Goal: Transaction & Acquisition: Purchase product/service

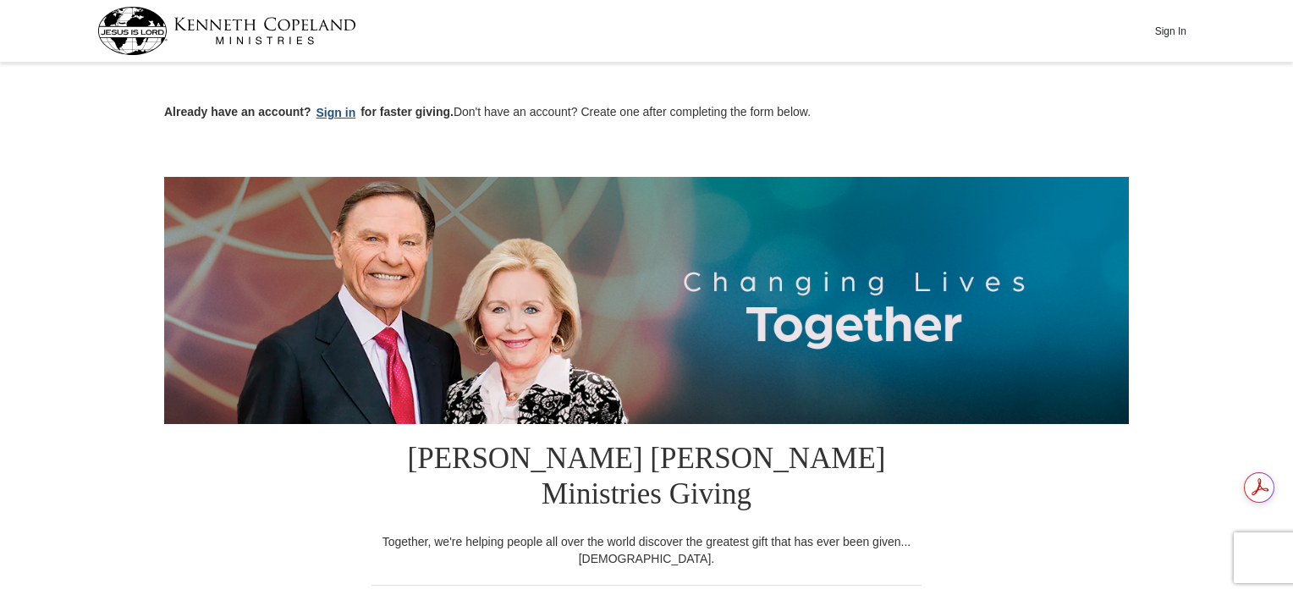
click at [333, 113] on button "Sign in" at bounding box center [336, 112] width 50 height 19
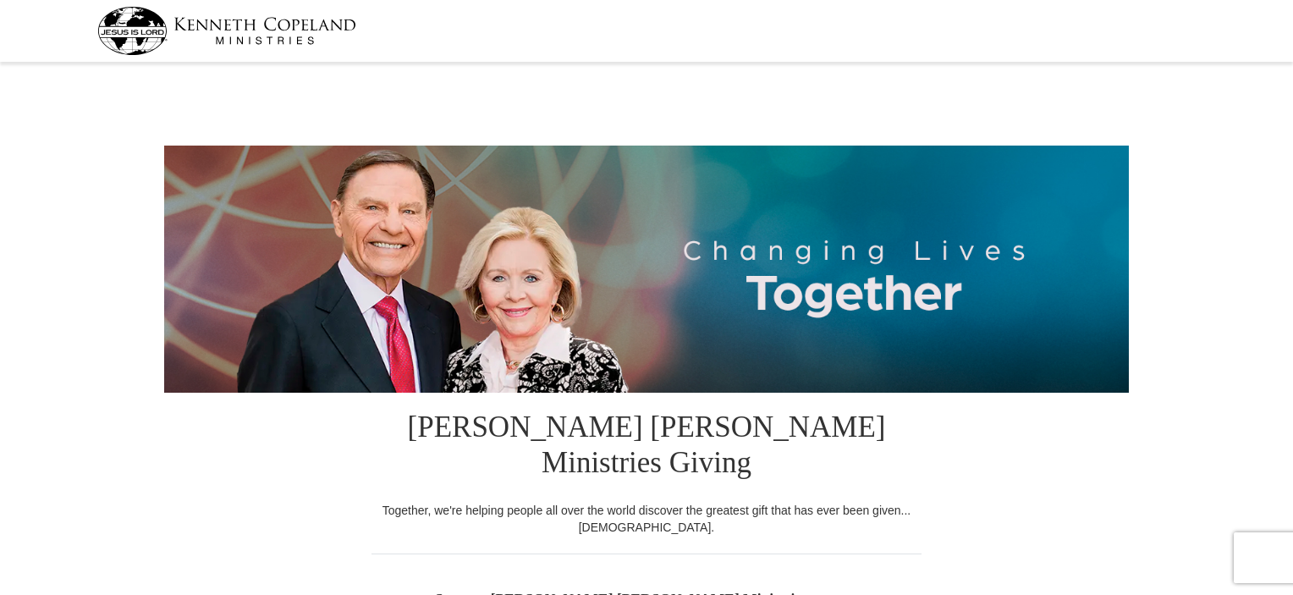
select select "KS"
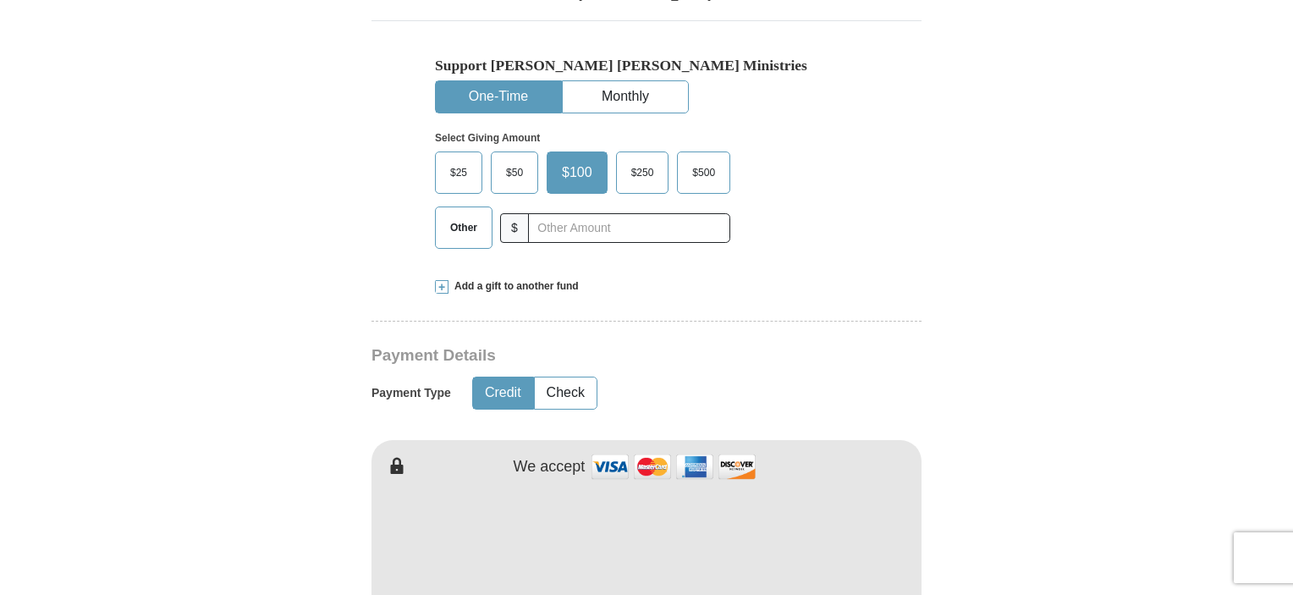
scroll to position [536, 0]
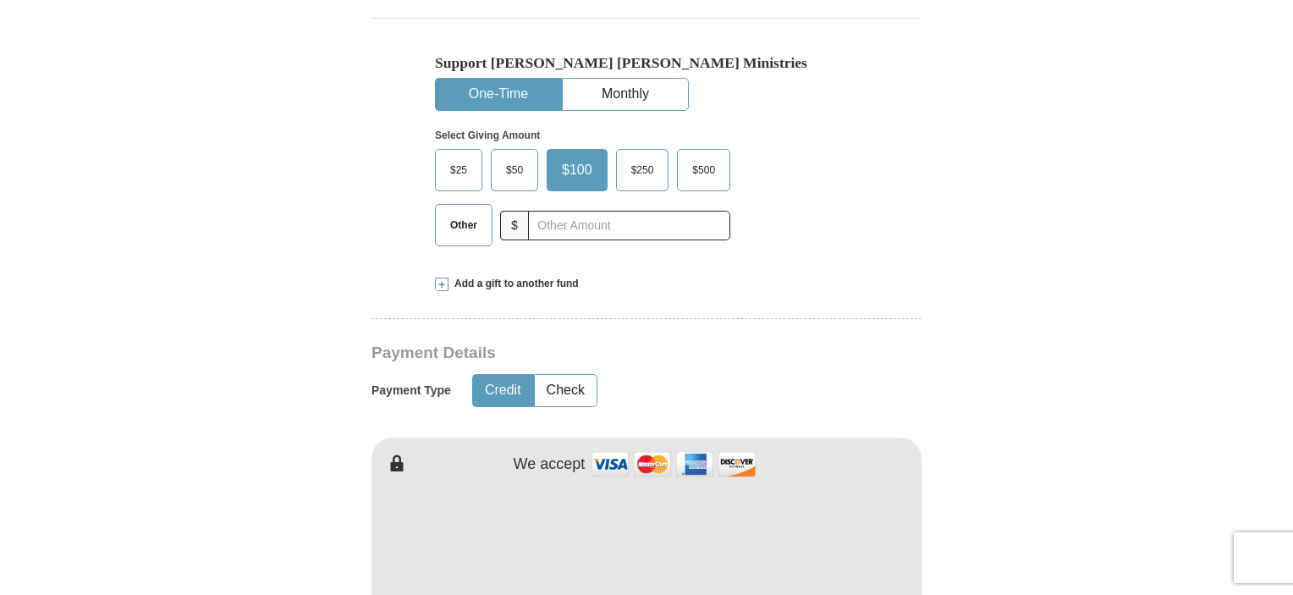
click at [443, 278] on span at bounding box center [442, 285] width 14 height 14
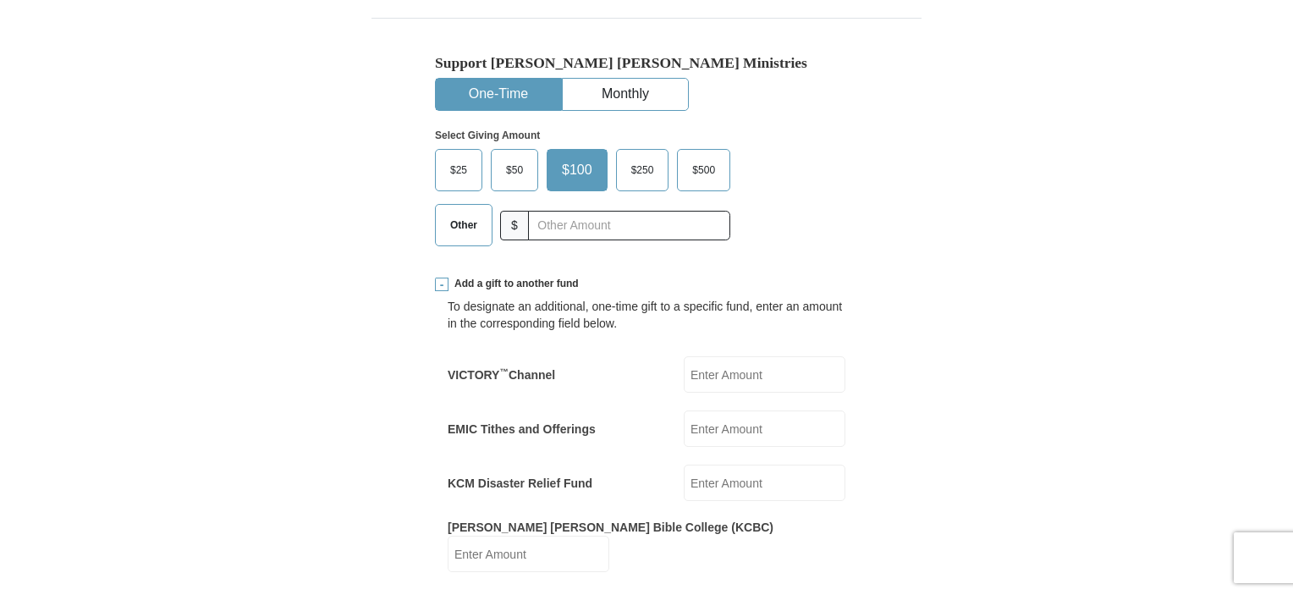
click at [726, 356] on input "VICTORY ™ Channel" at bounding box center [765, 374] width 162 height 36
type input "100.00"
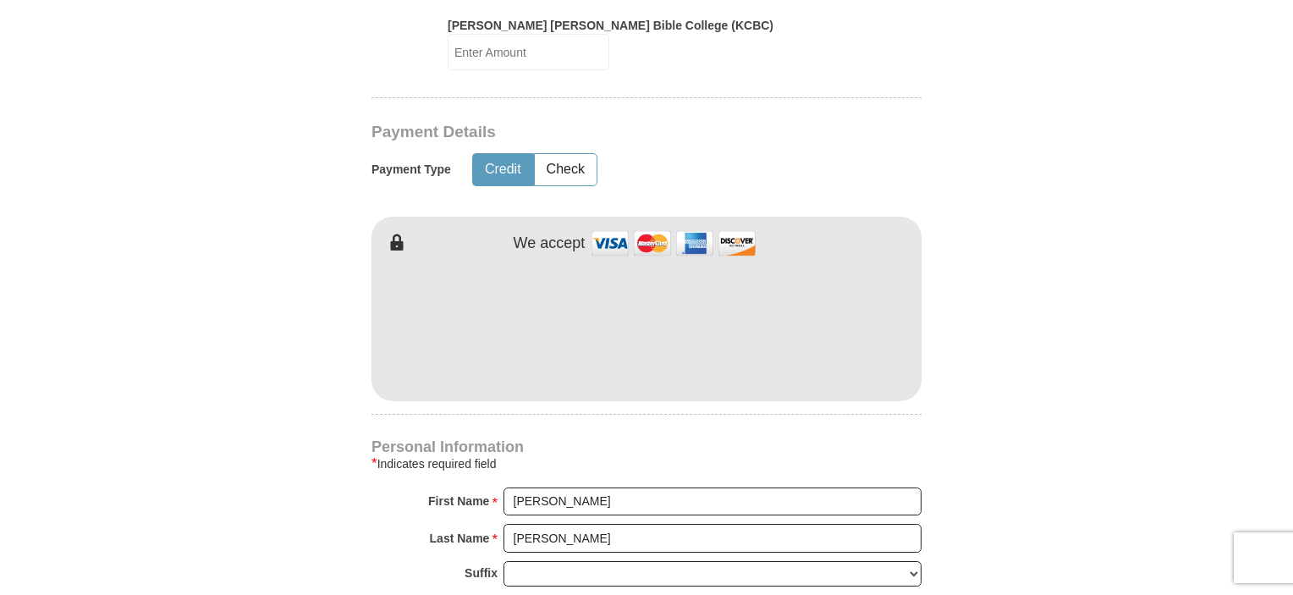
scroll to position [1046, 0]
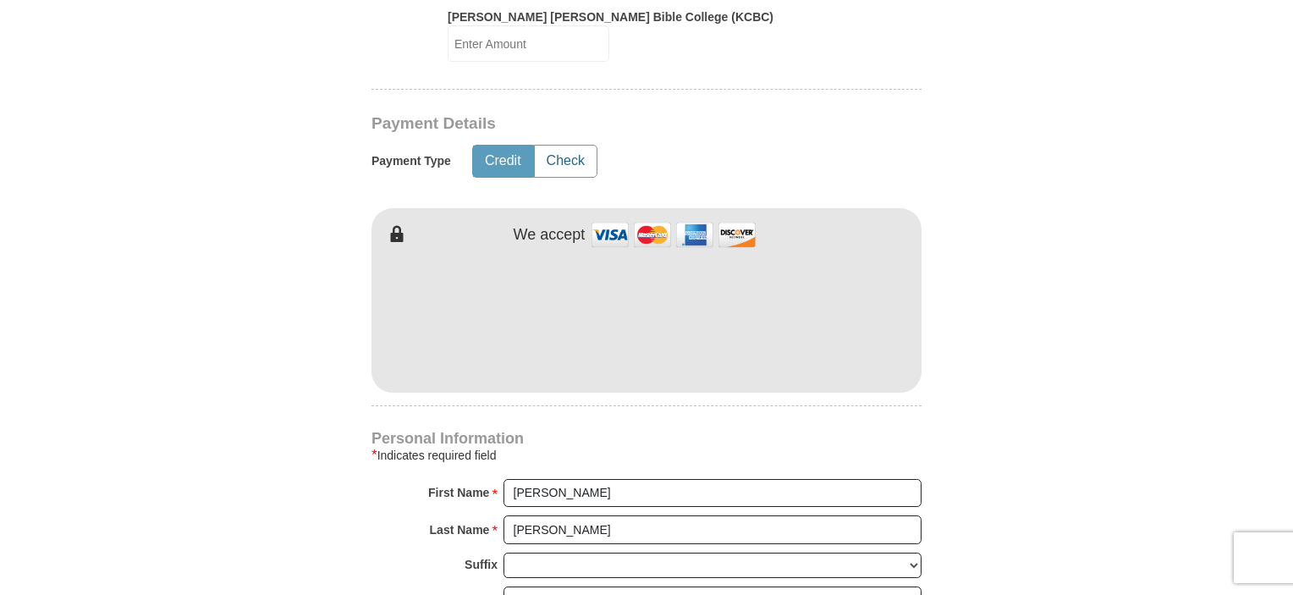
click at [577, 146] on button "Check" at bounding box center [566, 161] width 62 height 31
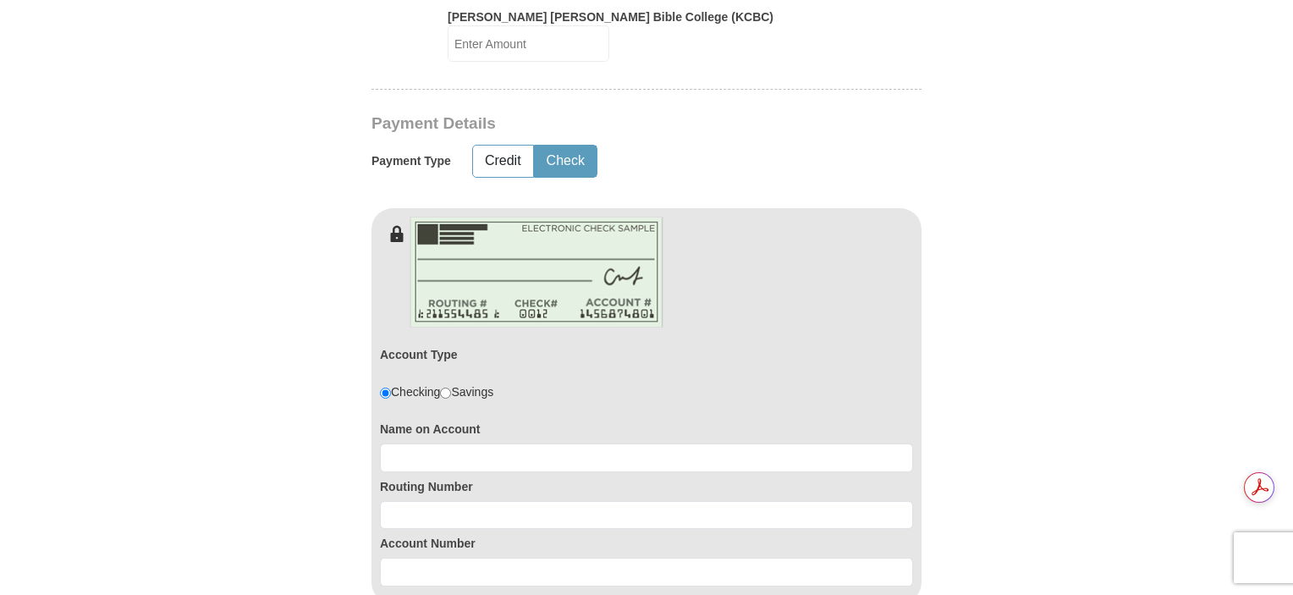
scroll to position [0, 0]
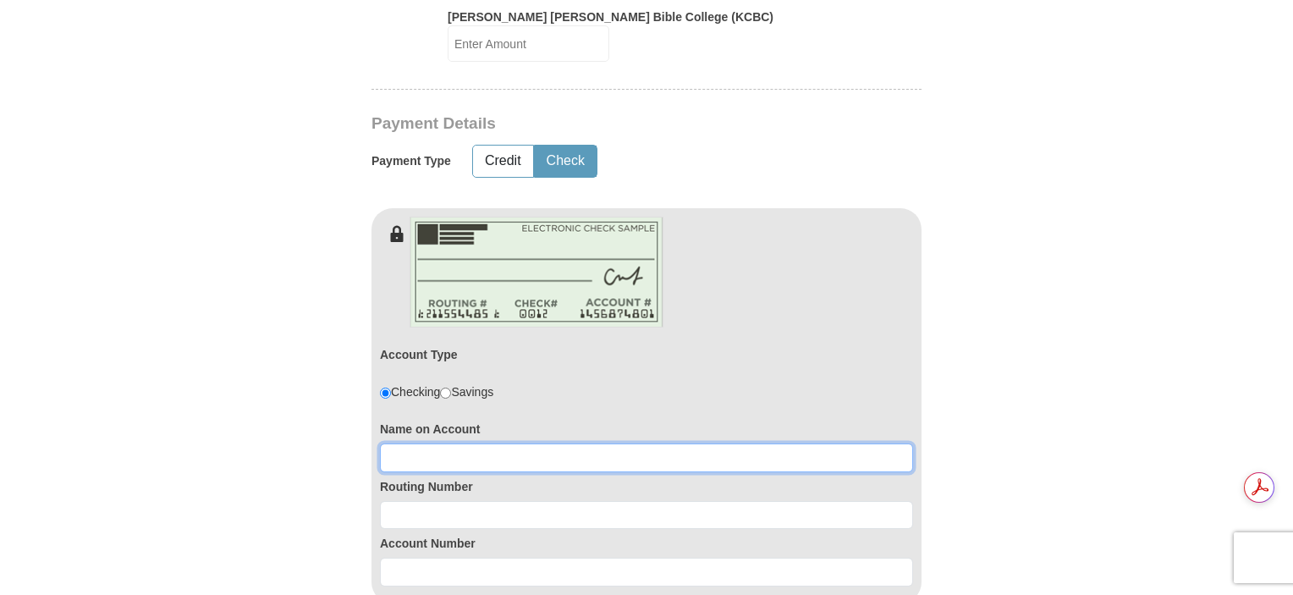
click at [499, 443] on input at bounding box center [646, 457] width 533 height 29
type input "Kimberley Herman"
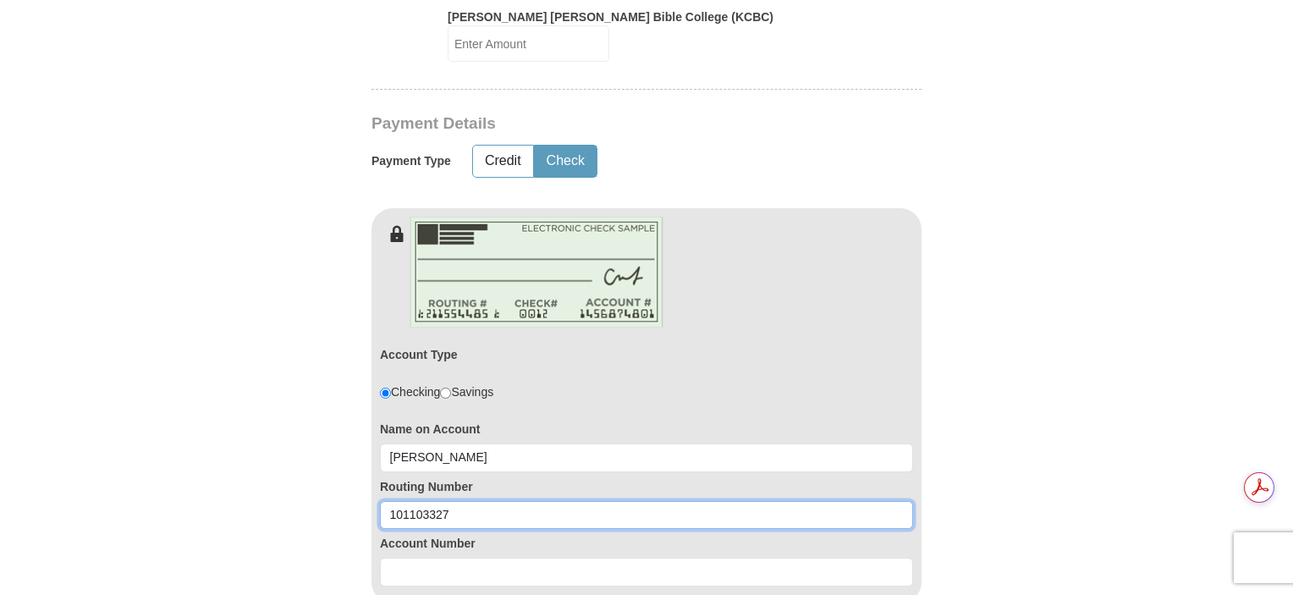
type input "101103327"
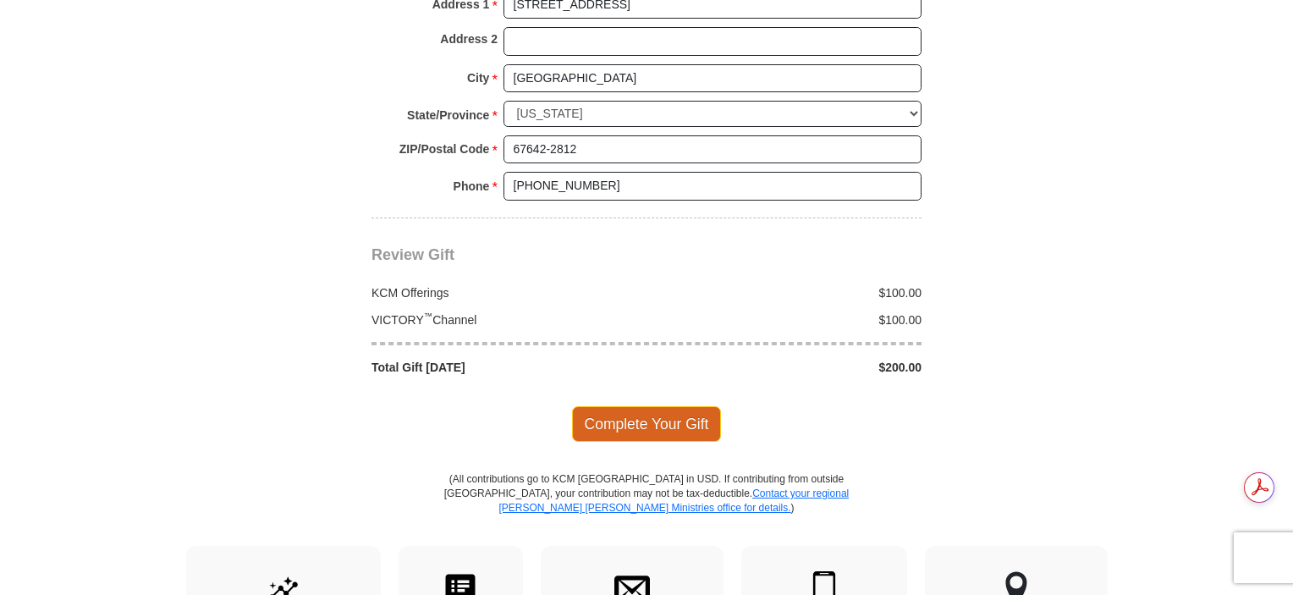
type input "542940"
click at [681, 406] on span "Complete Your Gift" at bounding box center [647, 424] width 150 height 36
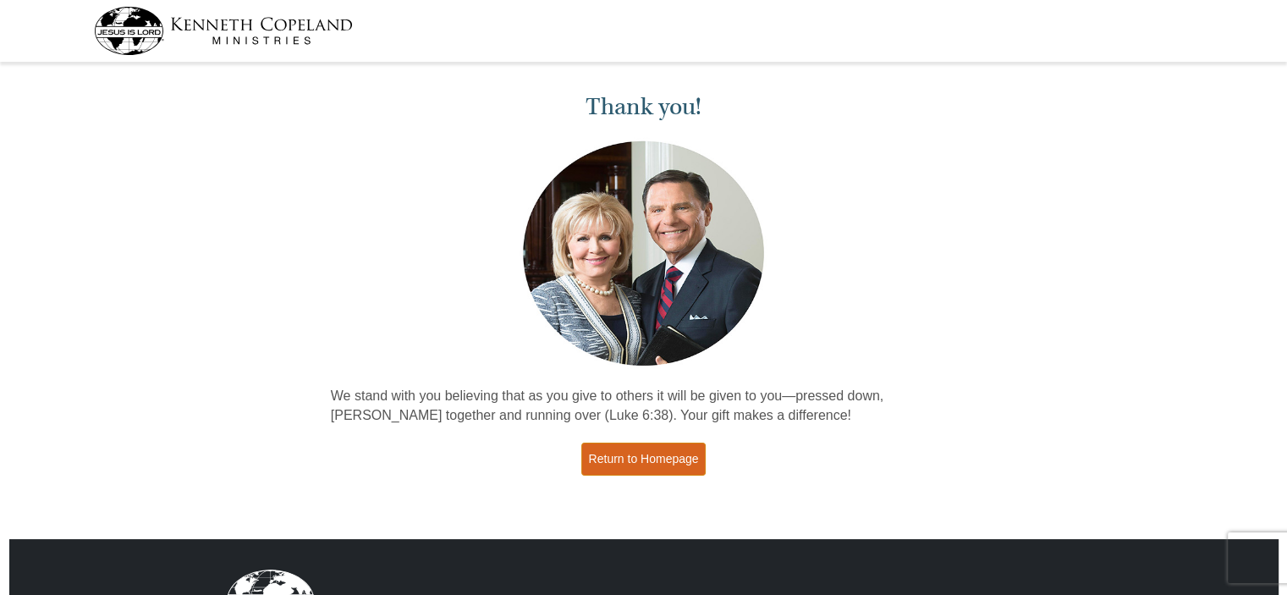
click at [660, 465] on link "Return to Homepage" at bounding box center [643, 459] width 125 height 33
